Goal: Task Accomplishment & Management: Manage account settings

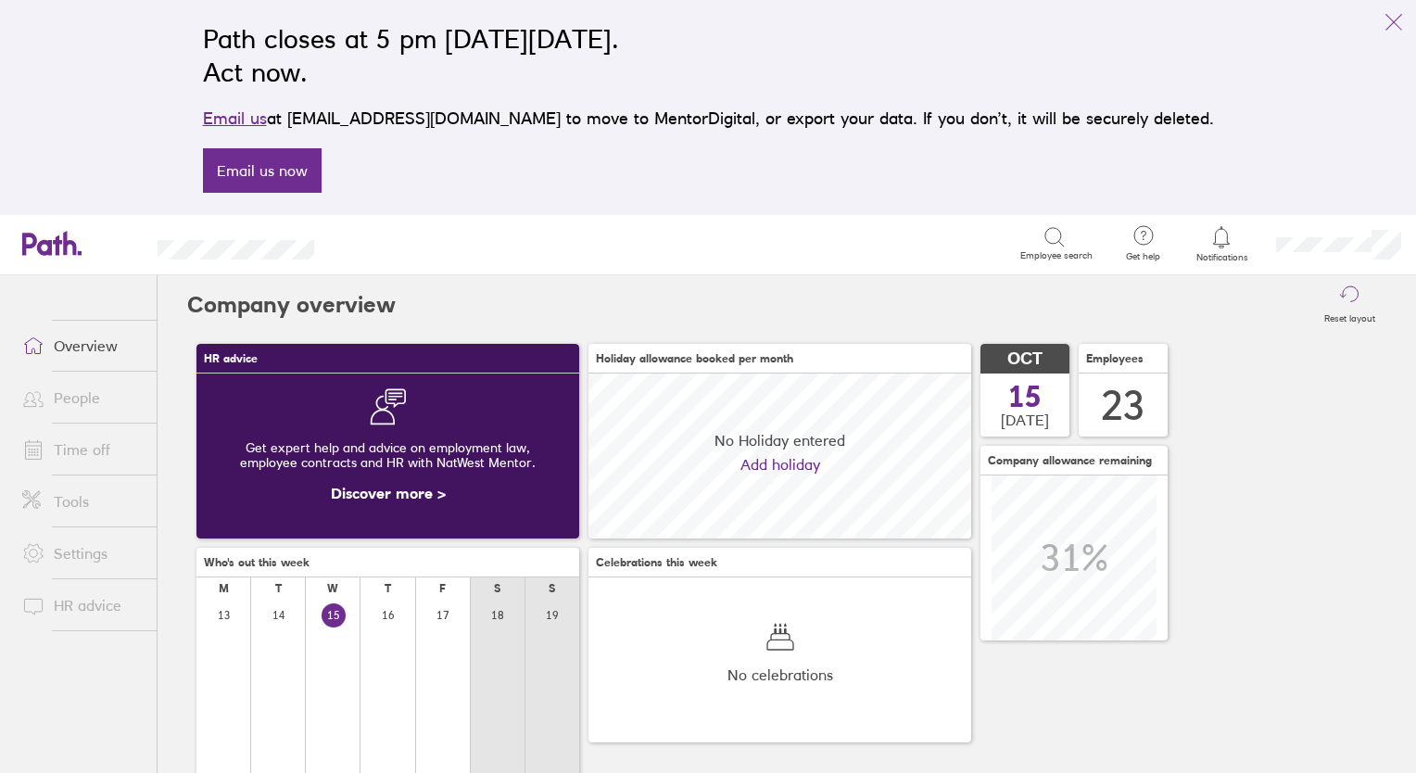
scroll to position [164, 383]
click at [80, 397] on link "People" at bounding box center [81, 397] width 149 height 37
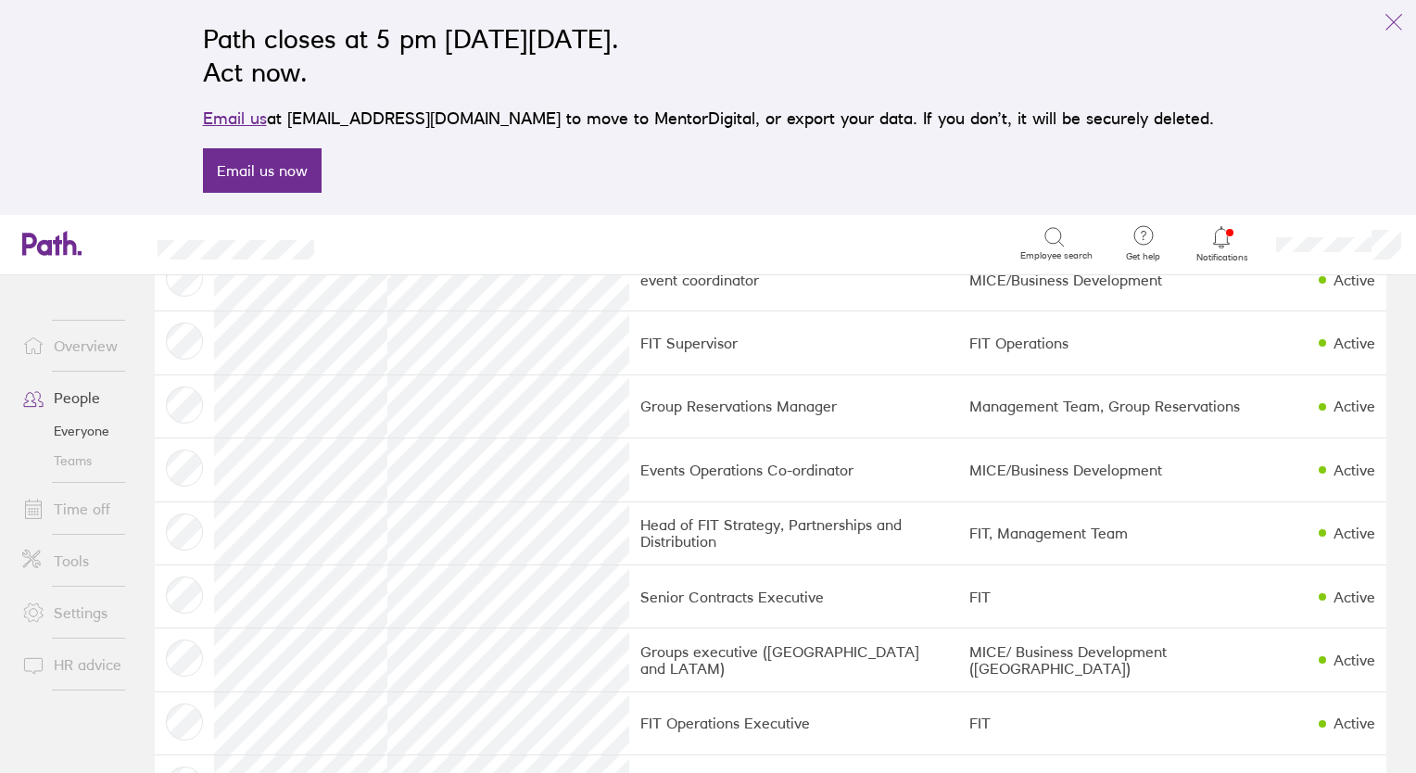
scroll to position [833, 0]
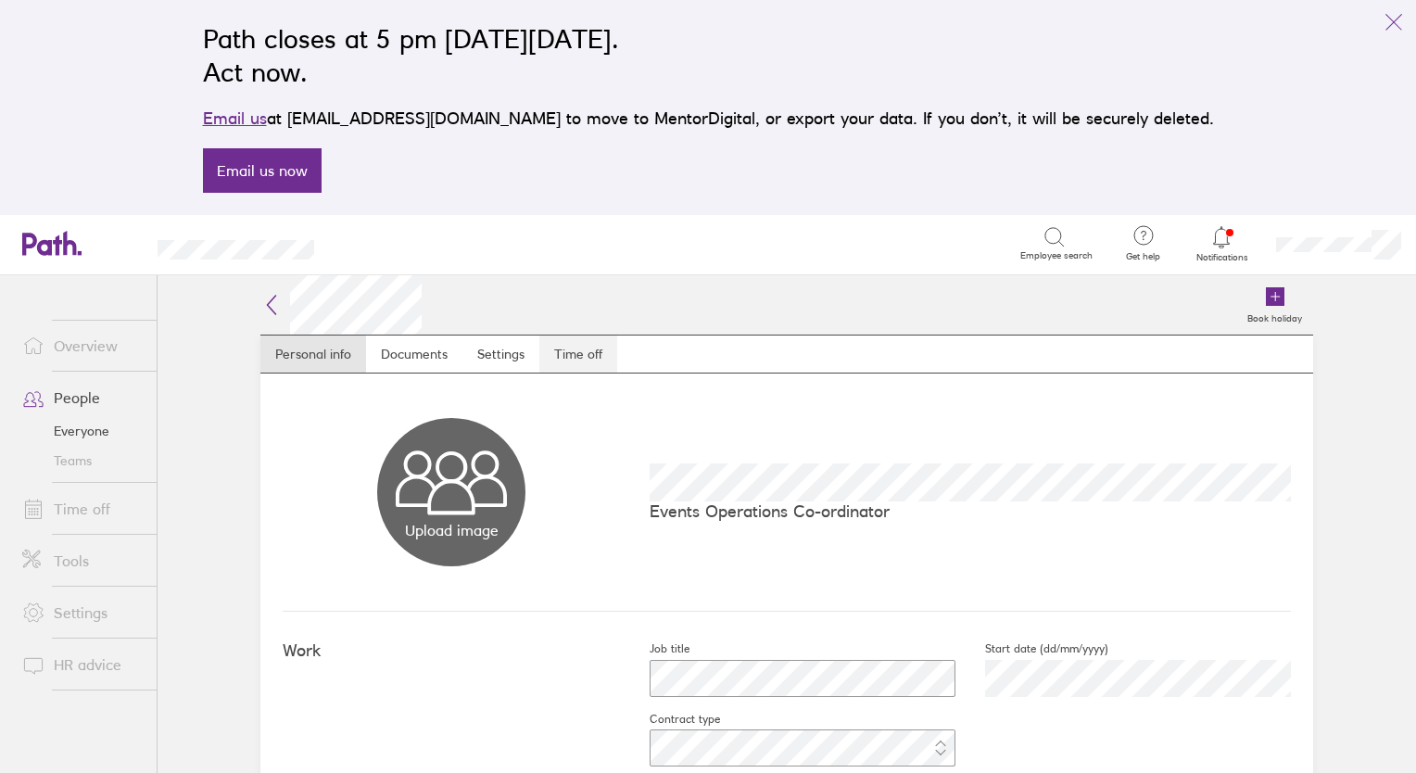
click at [578, 350] on link "Time off" at bounding box center [578, 353] width 78 height 37
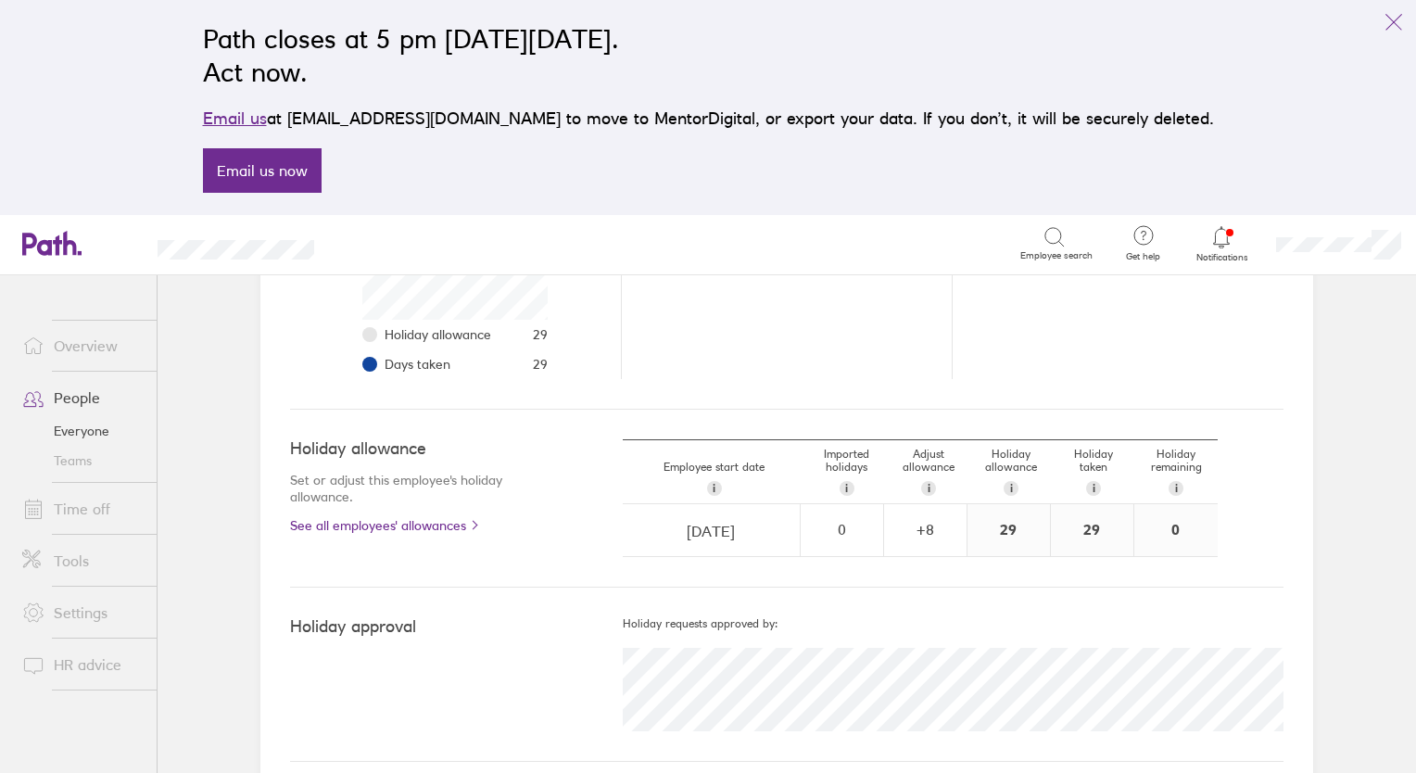
scroll to position [426, 0]
click at [942, 521] on div "+ 8" at bounding box center [925, 528] width 81 height 17
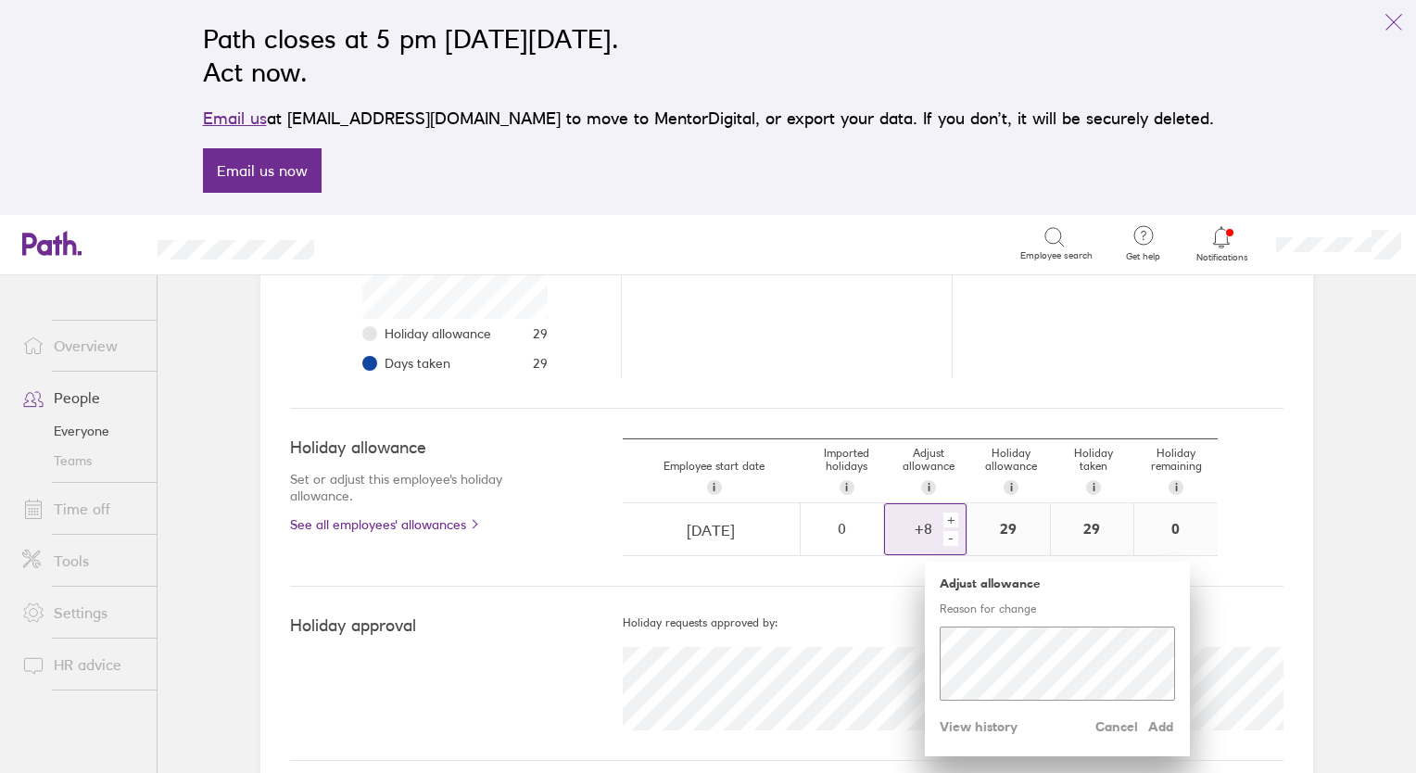
click at [945, 519] on div "+" at bounding box center [950, 519] width 15 height 15
click at [944, 516] on div "+" at bounding box center [950, 519] width 15 height 15
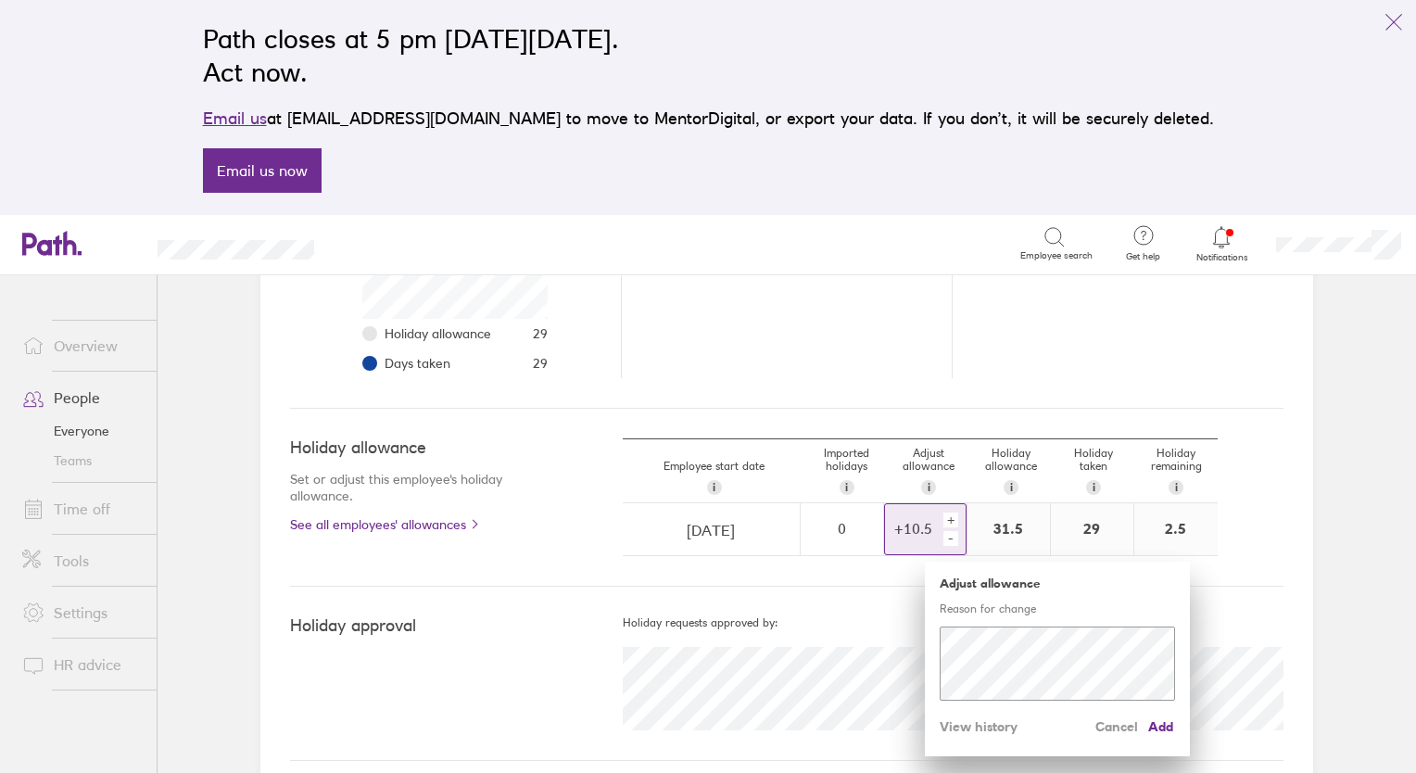
click at [944, 516] on div "+" at bounding box center [950, 519] width 15 height 15
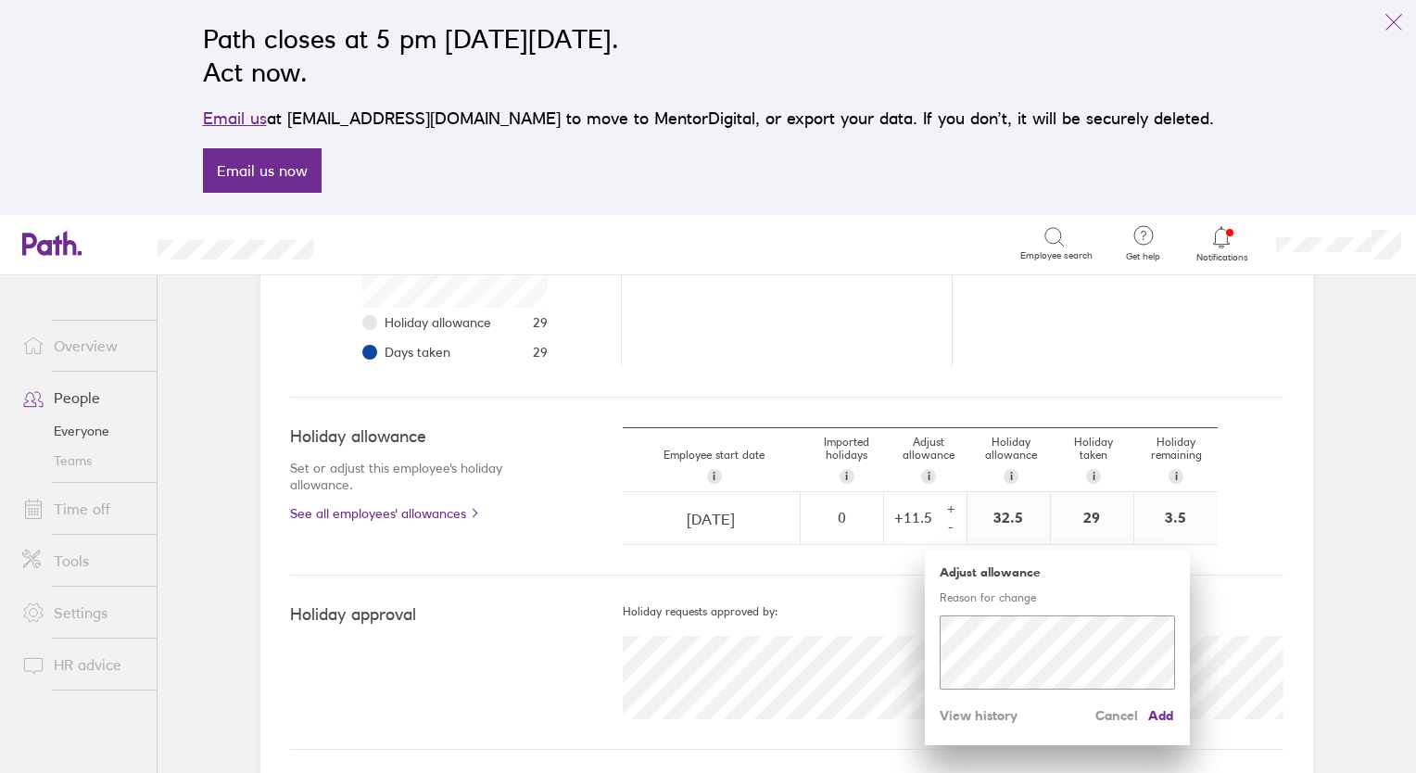
scroll to position [441, 0]
click at [1153, 708] on span "Add" at bounding box center [1160, 712] width 30 height 30
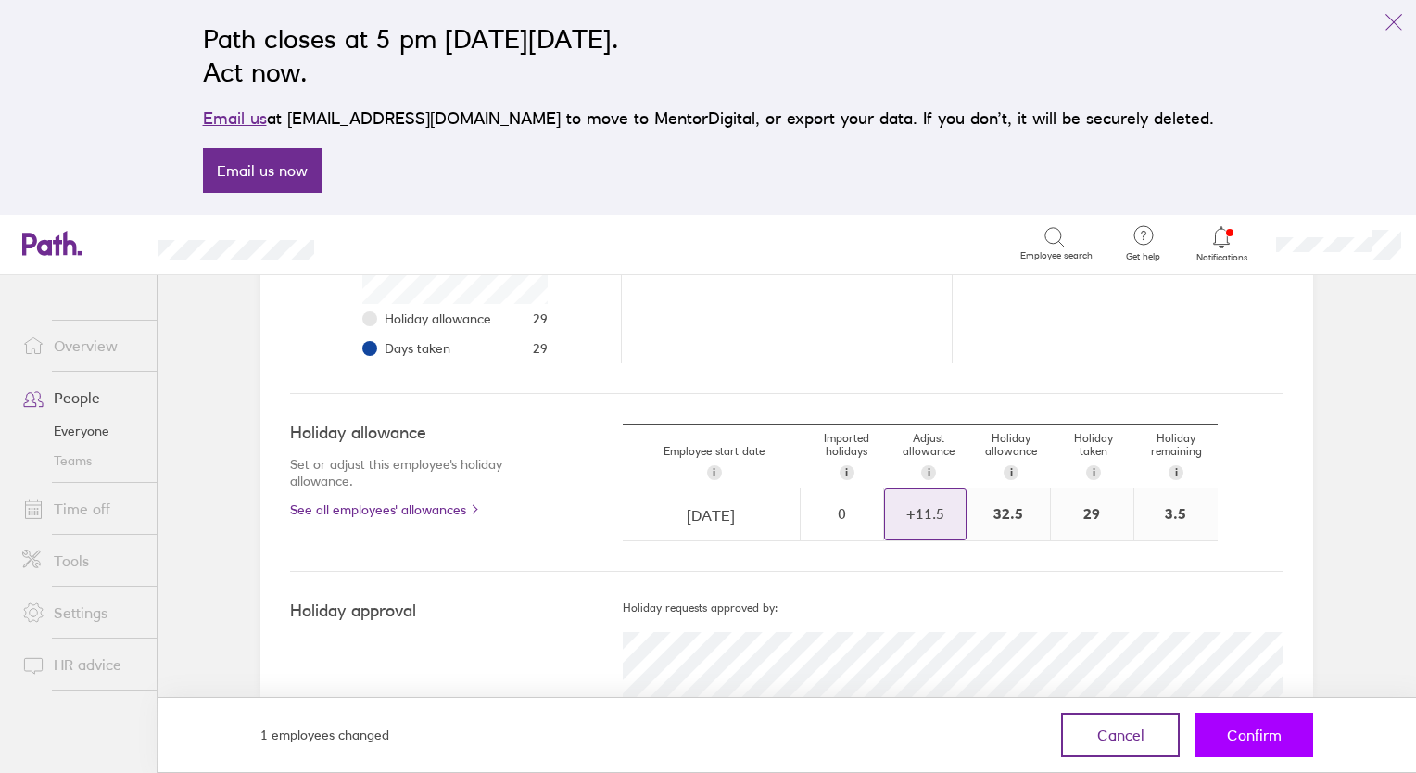
click at [1253, 737] on span "Confirm" at bounding box center [1254, 734] width 55 height 17
click at [1251, 738] on span "Confirm" at bounding box center [1254, 734] width 55 height 17
